Goal: Task Accomplishment & Management: Manage account settings

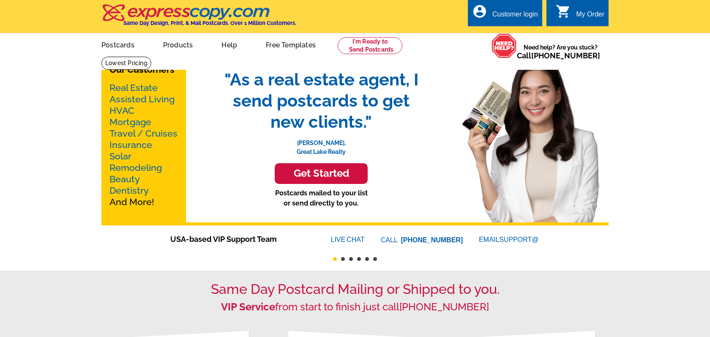
click at [499, 14] on div "Customer login" at bounding box center [515, 17] width 46 height 12
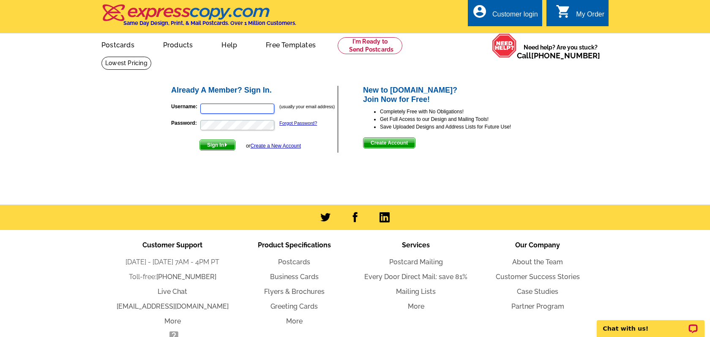
click at [261, 106] on input "Username:" at bounding box center [237, 109] width 74 height 10
type input "[PERSON_NAME][EMAIL_ADDRESS][DOMAIN_NAME]"
click at [228, 146] on img "submit" at bounding box center [226, 145] width 4 height 4
